Goal: Task Accomplishment & Management: Use online tool/utility

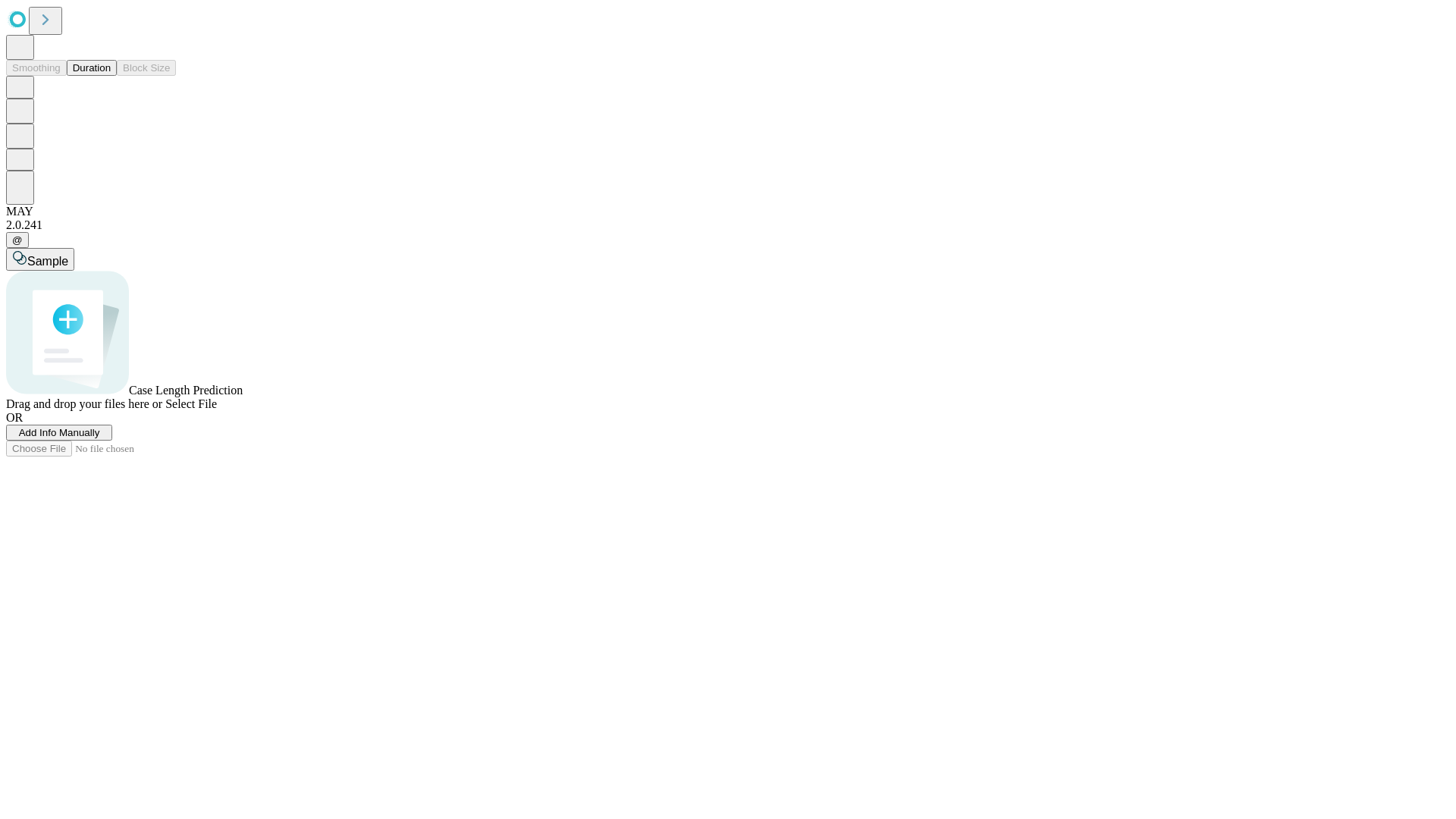
click at [111, 76] on button "Duration" at bounding box center [92, 67] width 50 height 16
click at [100, 438] on span "Add Info Manually" at bounding box center [60, 432] width 81 height 11
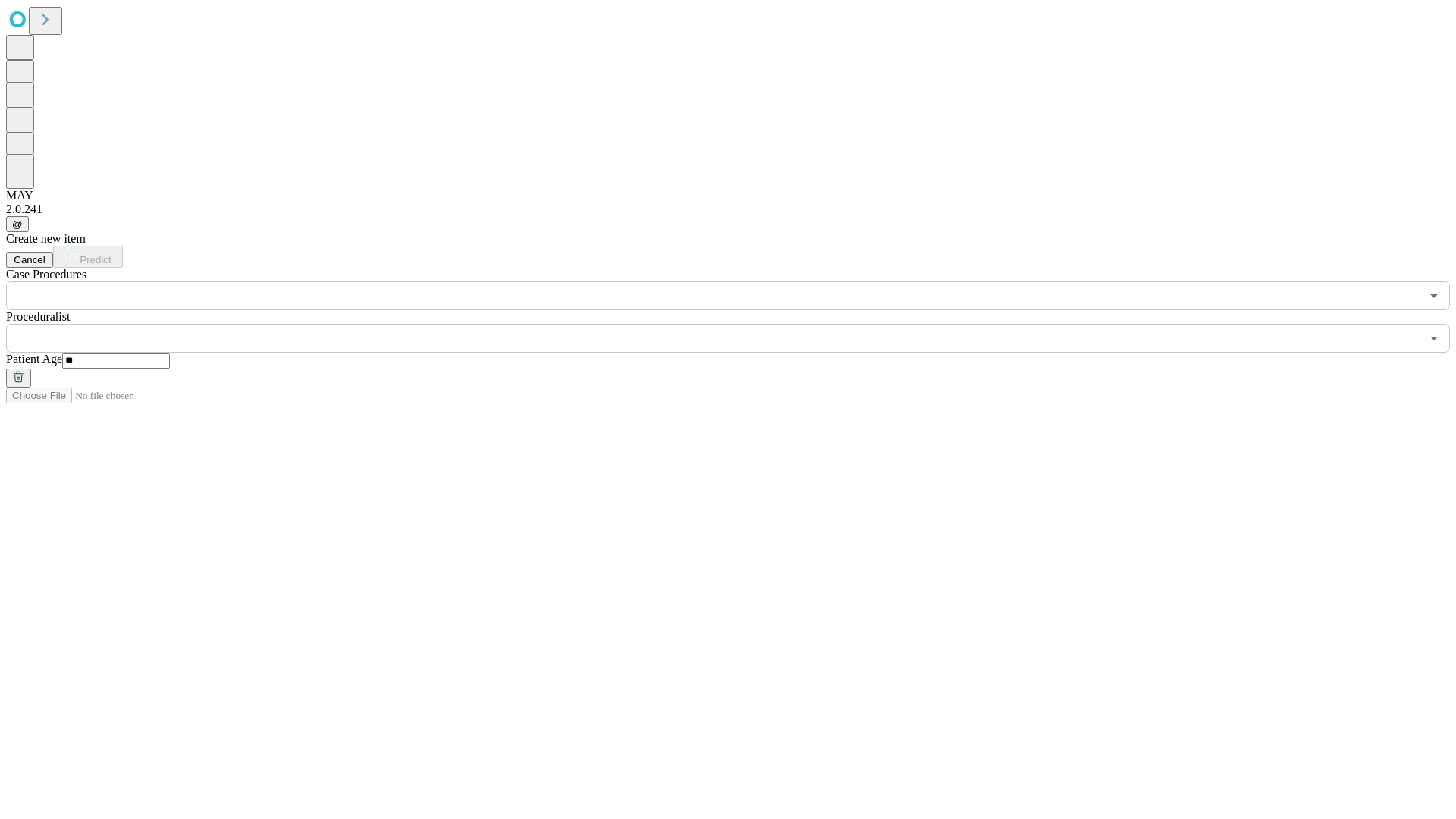
type input "**"
click at [739, 323] on input "text" at bounding box center [714, 337] width 1415 height 28
